Goal: Information Seeking & Learning: Compare options

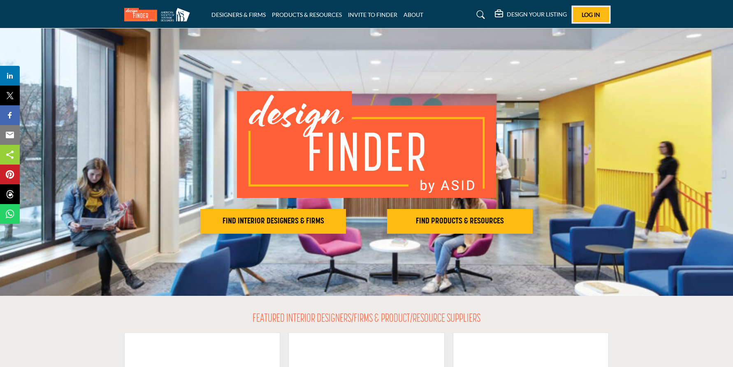
click at [586, 10] on button "Log In" at bounding box center [591, 14] width 36 height 15
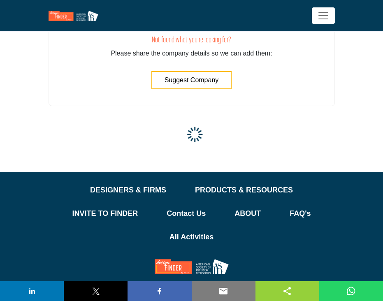
scroll to position [3162, 0]
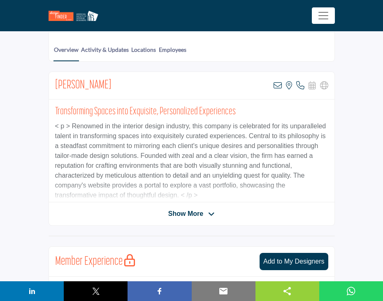
scroll to position [101, 0]
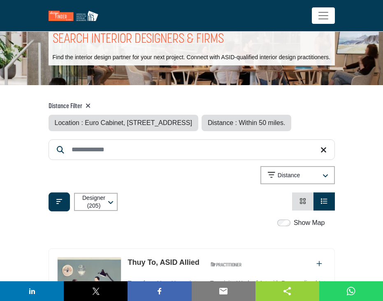
scroll to position [34, 0]
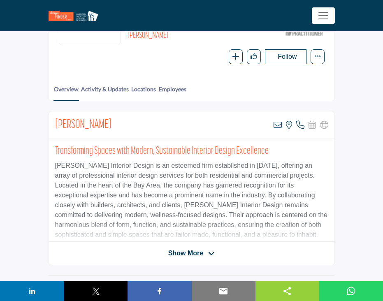
scroll to position [122, 0]
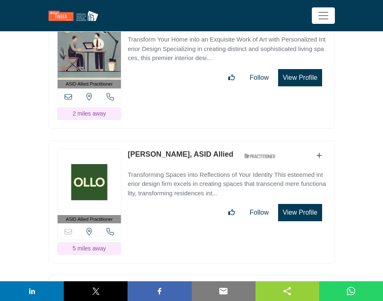
scroll to position [272, 0]
